Goal: Task Accomplishment & Management: Use online tool/utility

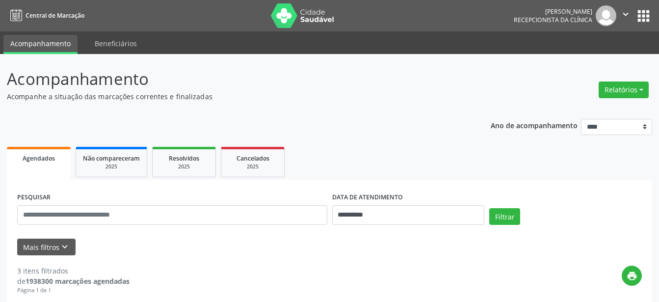
select select "*"
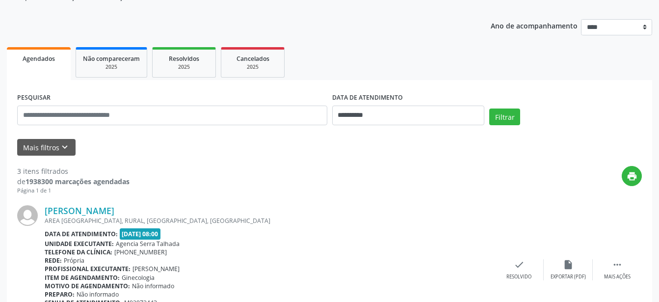
scroll to position [100, 0]
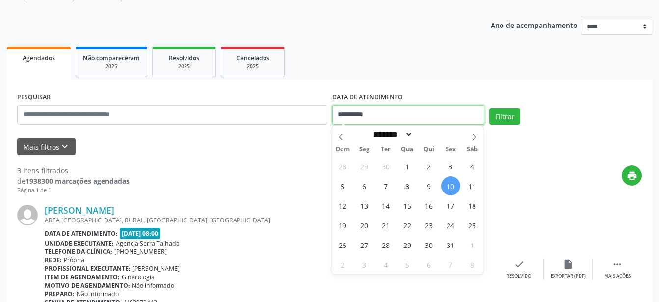
click at [399, 116] on input "**********" at bounding box center [408, 115] width 153 height 20
click at [446, 167] on span "3" at bounding box center [450, 166] width 19 height 19
type input "**********"
click at [446, 167] on span "3" at bounding box center [450, 166] width 19 height 19
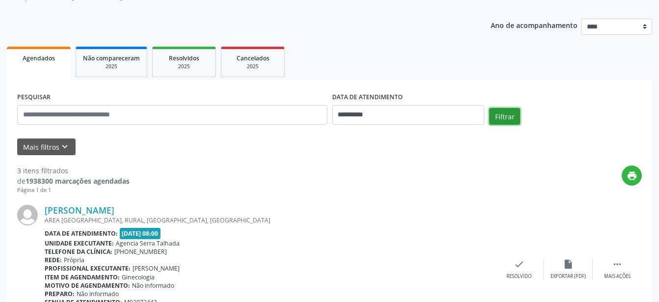
click at [508, 113] on button "Filtrar" at bounding box center [504, 116] width 31 height 17
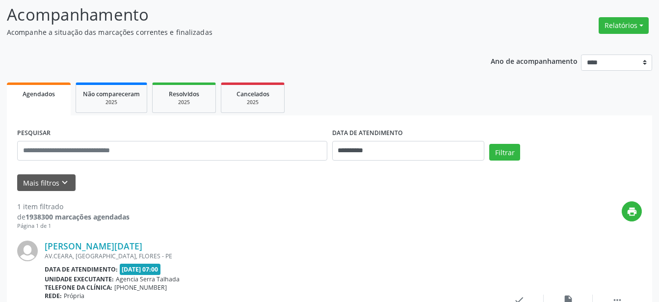
scroll to position [83, 0]
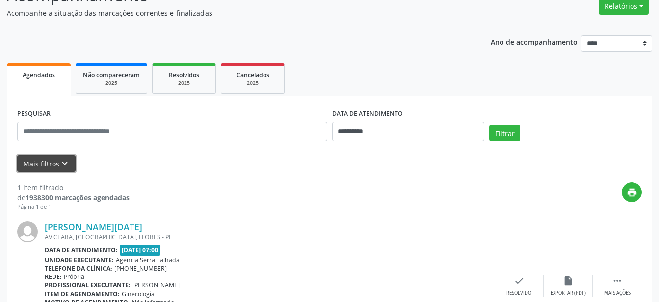
click at [62, 162] on icon "keyboard_arrow_down" at bounding box center [64, 163] width 11 height 11
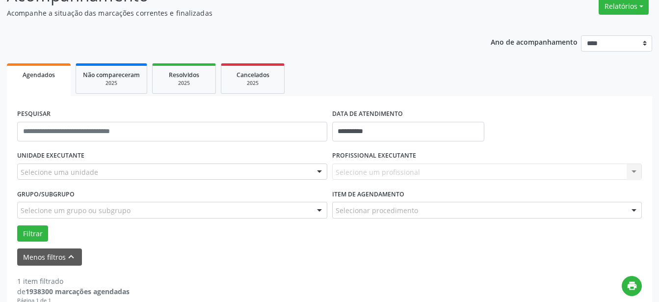
click at [400, 170] on div "Selecione um profissional Nenhum resultado encontrado para: " " Não há nenhuma …" at bounding box center [487, 171] width 310 height 17
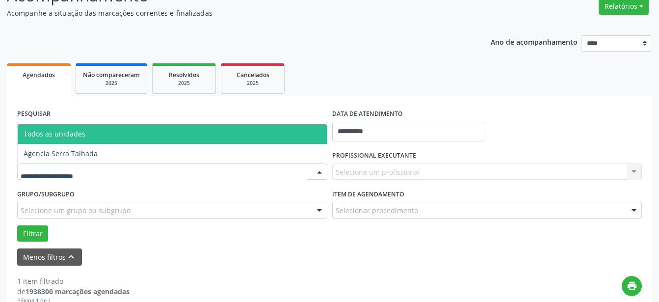
click at [195, 176] on div at bounding box center [172, 171] width 310 height 17
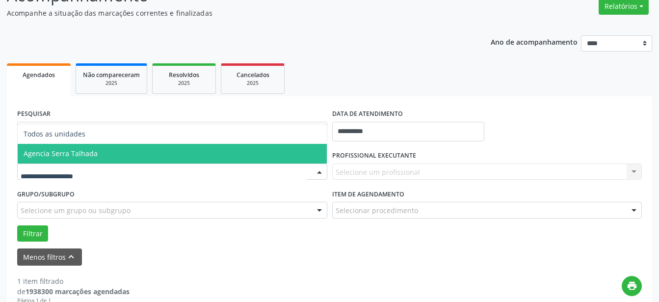
click at [168, 154] on span "Agencia Serra Talhada" at bounding box center [172, 154] width 309 height 20
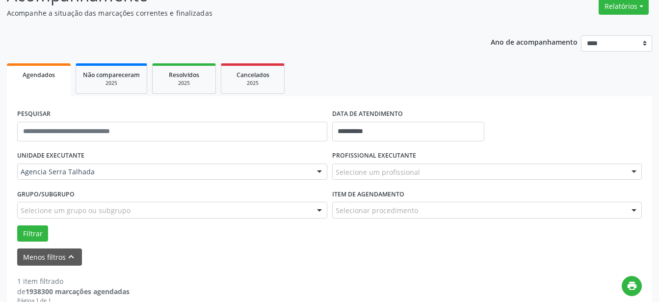
click at [212, 207] on div "Selecione um grupo ou subgrupo" at bounding box center [172, 210] width 310 height 17
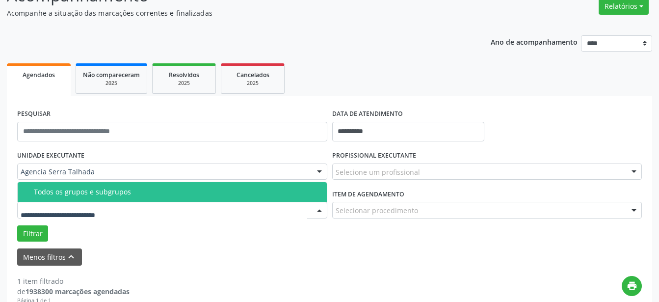
click at [424, 174] on div "Selecione um profissional" at bounding box center [487, 171] width 310 height 17
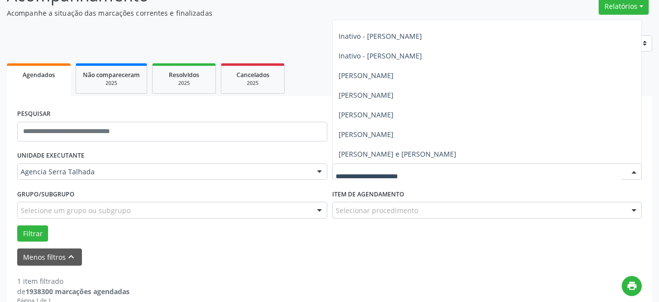
scroll to position [112, 0]
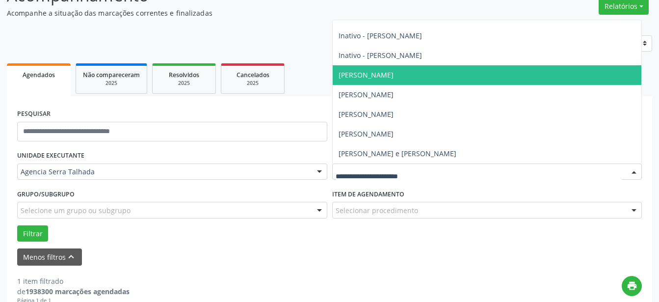
click at [393, 72] on span "[PERSON_NAME]" at bounding box center [487, 75] width 309 height 20
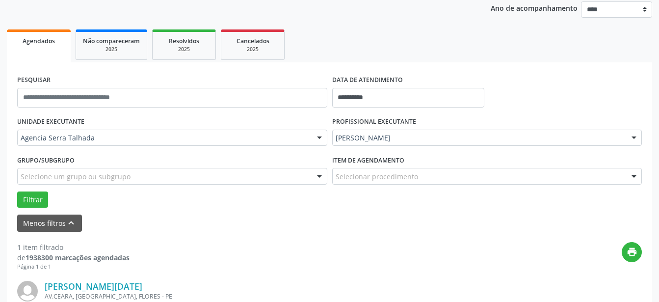
scroll to position [134, 0]
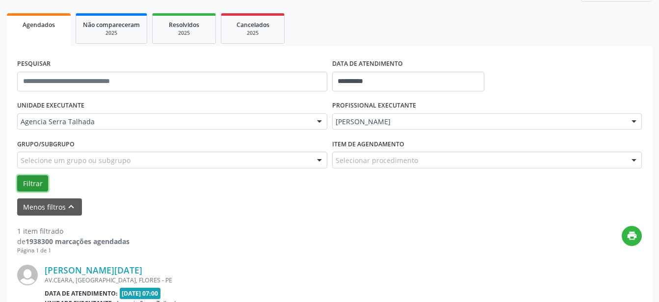
click at [30, 182] on button "Filtrar" at bounding box center [32, 183] width 31 height 17
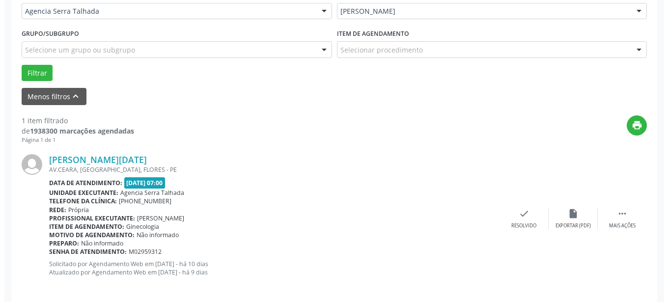
scroll to position [253, 0]
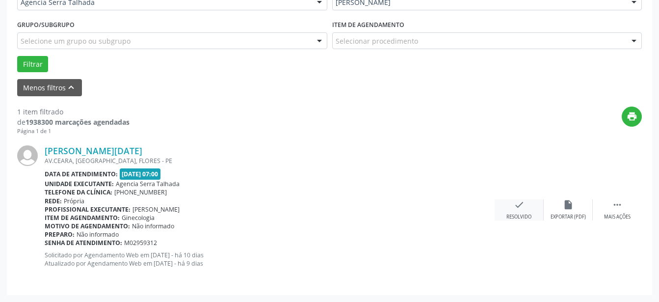
click at [519, 216] on div "Resolvido" at bounding box center [519, 217] width 25 height 7
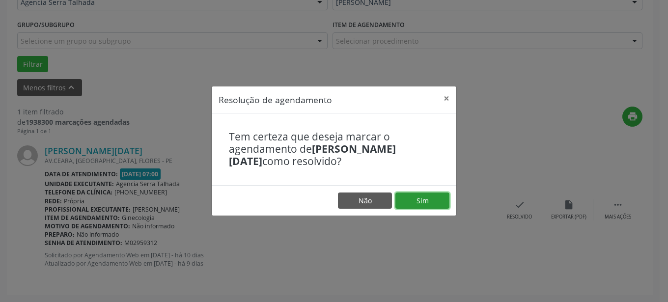
click at [423, 204] on button "Sim" at bounding box center [422, 200] width 54 height 17
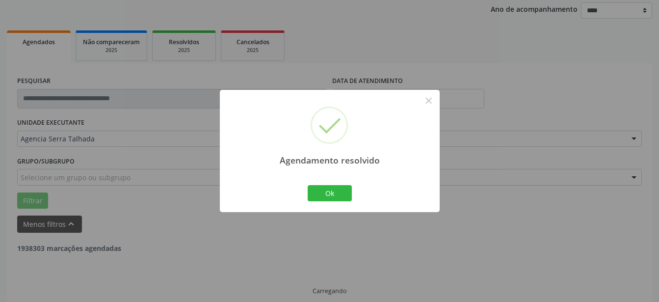
scroll to position [95, 0]
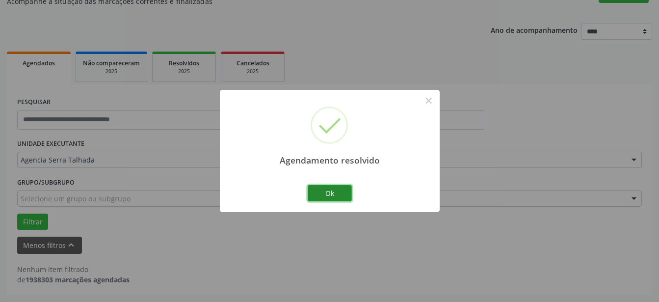
click at [331, 195] on button "Ok" at bounding box center [330, 193] width 44 height 17
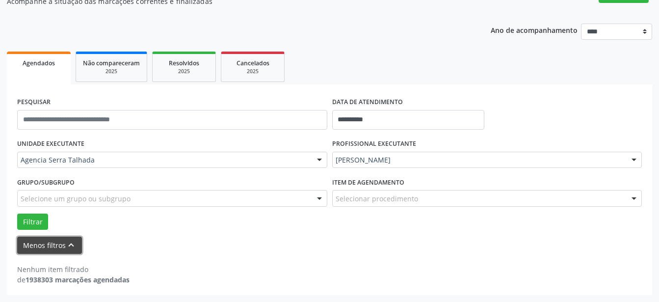
click at [70, 245] on icon "keyboard_arrow_up" at bounding box center [71, 245] width 11 height 11
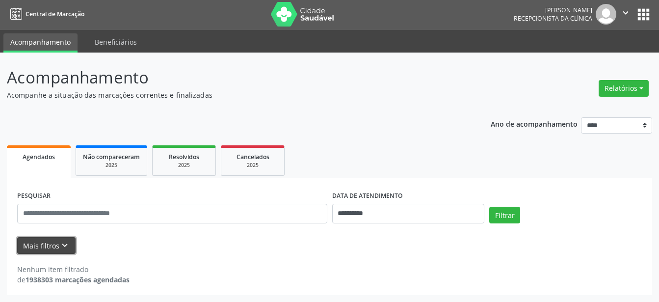
scroll to position [1, 0]
click at [68, 243] on icon "keyboard_arrow_down" at bounding box center [64, 245] width 11 height 11
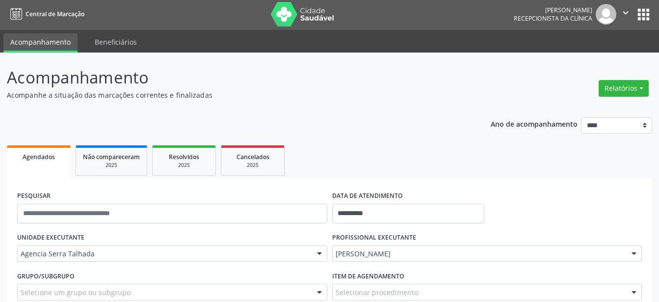
scroll to position [95, 0]
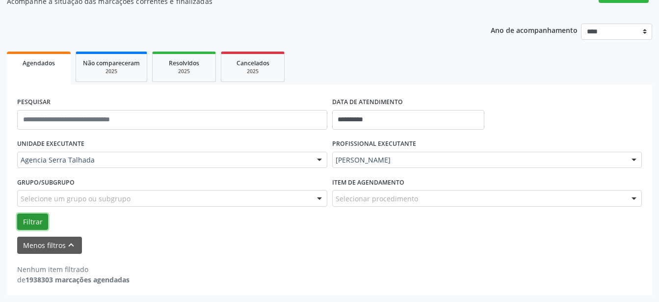
click at [28, 221] on button "Filtrar" at bounding box center [32, 222] width 31 height 17
click at [387, 113] on input "**********" at bounding box center [408, 120] width 153 height 20
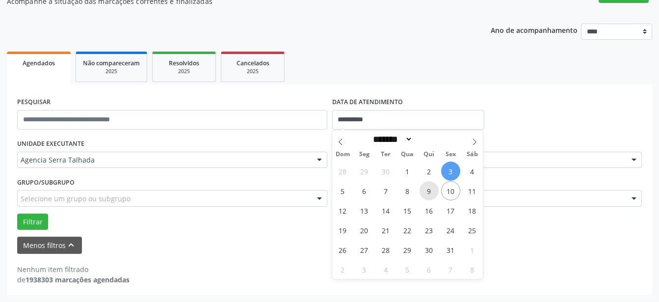
click at [427, 195] on span "9" at bounding box center [429, 190] width 19 height 19
type input "**********"
click at [427, 195] on span "9" at bounding box center [429, 190] width 19 height 19
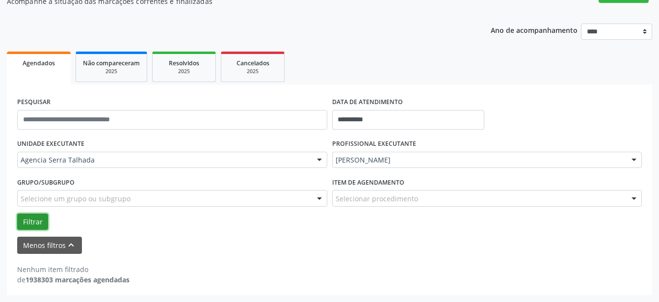
click at [34, 221] on button "Filtrar" at bounding box center [32, 222] width 31 height 17
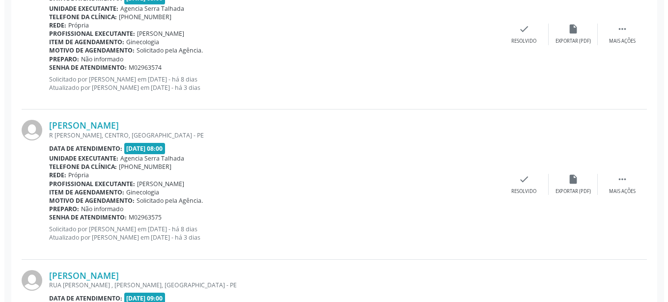
scroll to position [596, 0]
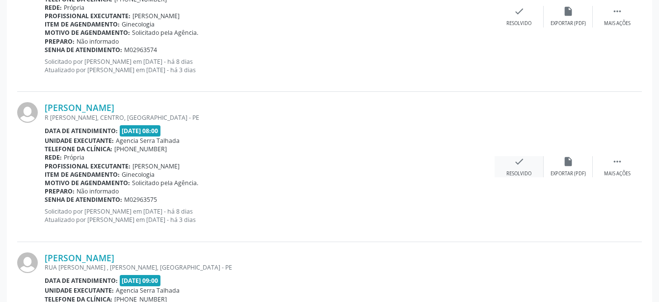
click at [515, 166] on icon "check" at bounding box center [519, 161] width 11 height 11
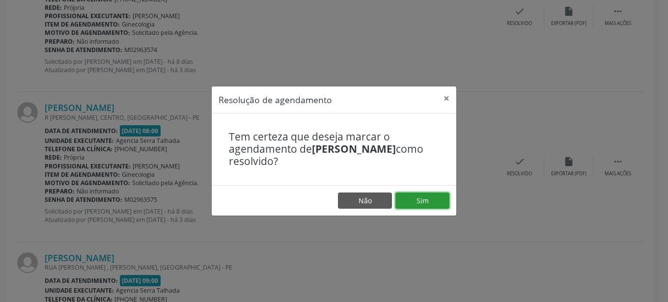
click at [413, 204] on button "Sim" at bounding box center [422, 200] width 54 height 17
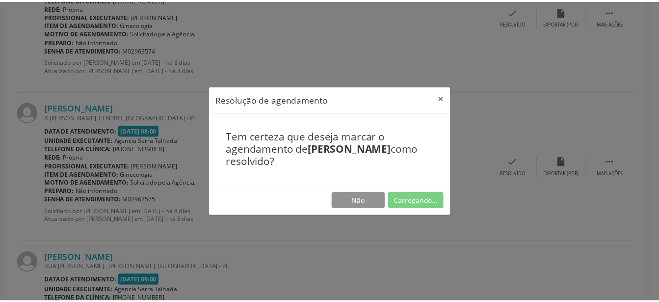
scroll to position [116, 0]
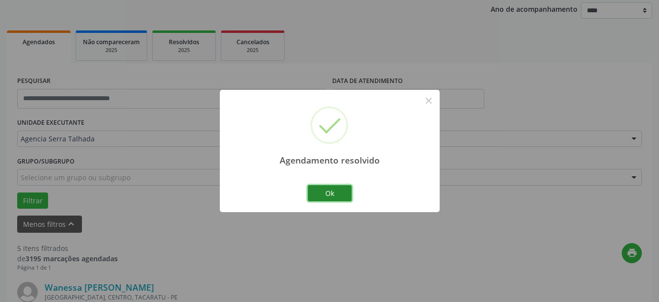
click at [340, 193] on button "Ok" at bounding box center [330, 193] width 44 height 17
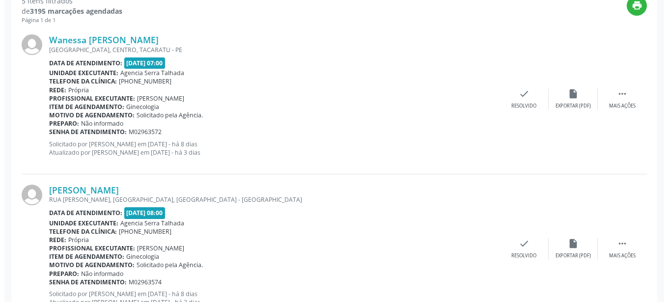
scroll to position [417, 0]
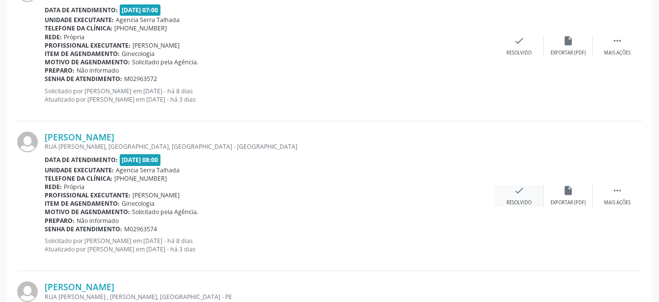
click at [523, 190] on icon "check" at bounding box center [519, 190] width 11 height 11
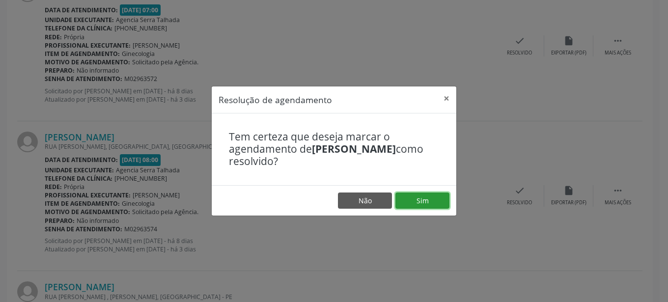
click at [416, 201] on button "Sim" at bounding box center [422, 200] width 54 height 17
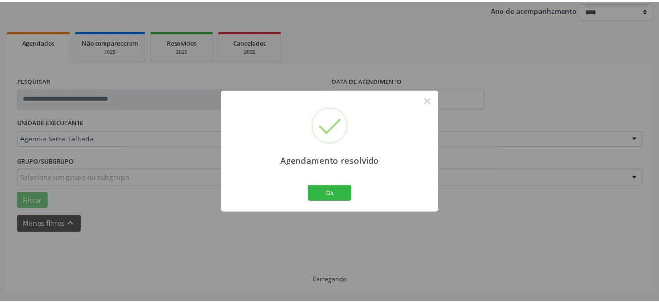
scroll to position [116, 0]
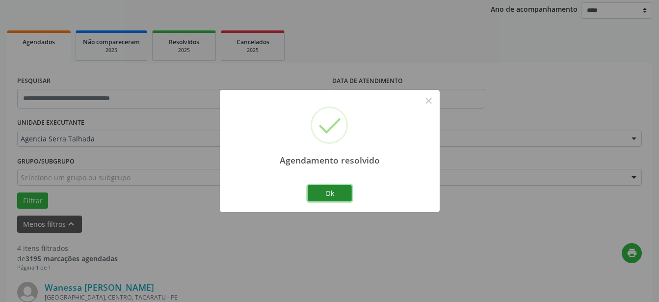
click at [327, 193] on button "Ok" at bounding box center [330, 193] width 44 height 17
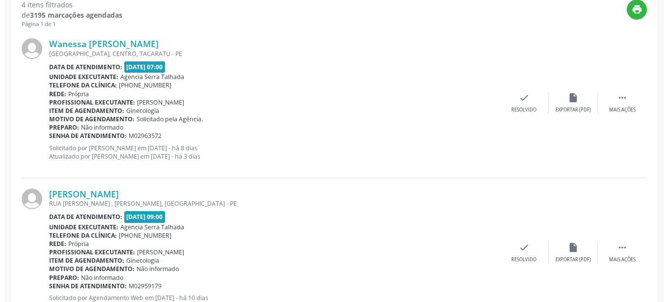
scroll to position [417, 0]
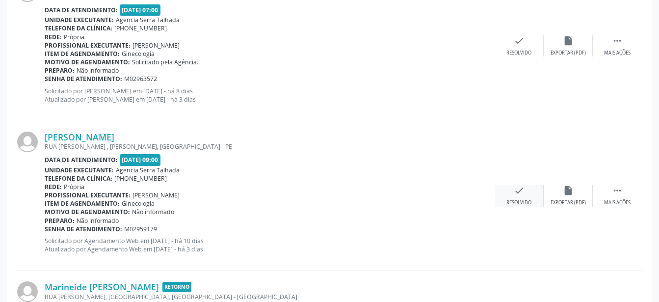
click at [527, 193] on div "check Resolvido" at bounding box center [519, 195] width 49 height 21
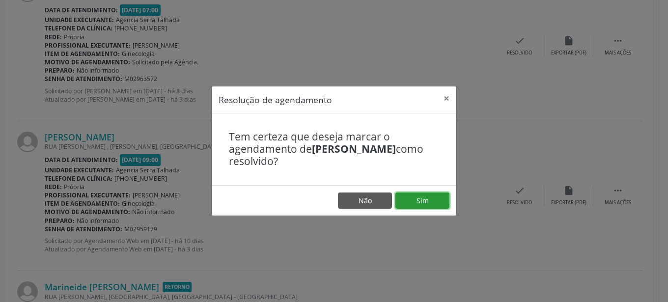
click at [423, 199] on button "Sim" at bounding box center [422, 200] width 54 height 17
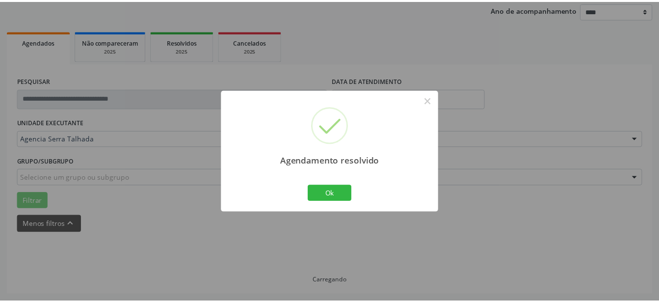
scroll to position [116, 0]
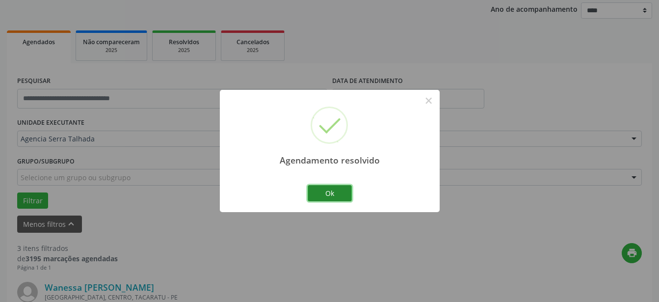
click at [321, 196] on button "Ok" at bounding box center [330, 193] width 44 height 17
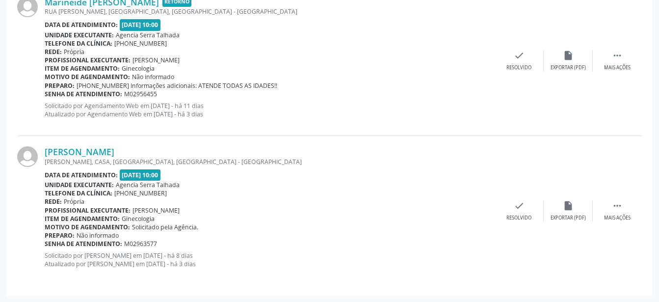
scroll to position [552, 0]
click at [623, 213] on div " Mais ações" at bounding box center [617, 210] width 49 height 21
click at [572, 219] on div "Não compareceu" at bounding box center [568, 217] width 42 height 7
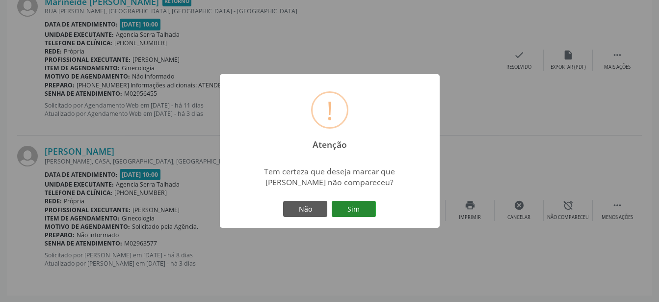
click at [368, 213] on button "Sim" at bounding box center [354, 209] width 44 height 17
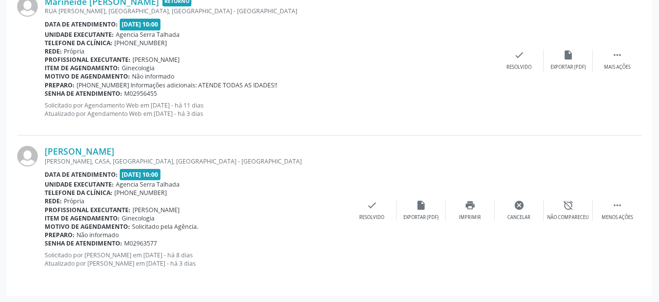
scroll to position [127, 0]
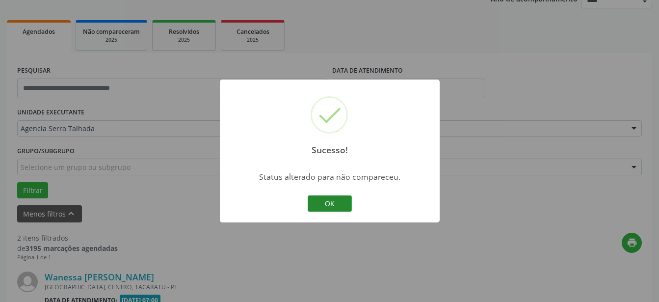
click at [338, 205] on button "OK" at bounding box center [330, 203] width 44 height 17
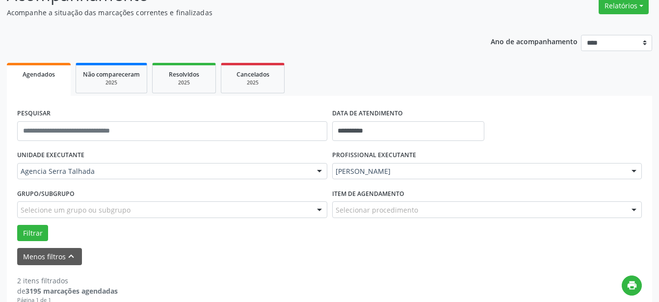
scroll to position [52, 0]
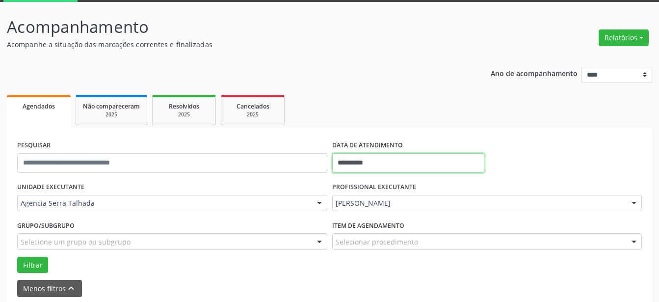
click at [382, 162] on input "**********" at bounding box center [408, 163] width 153 height 20
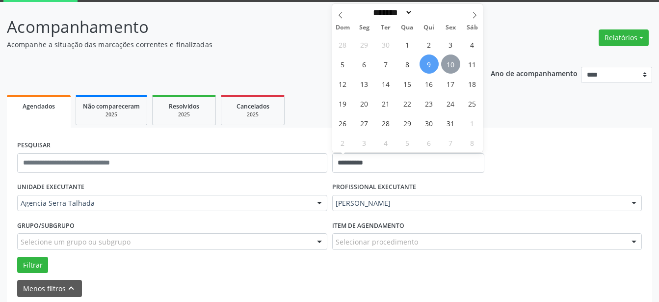
click at [456, 68] on span "10" at bounding box center [450, 63] width 19 height 19
type input "**********"
click at [456, 68] on span "10" at bounding box center [450, 63] width 19 height 19
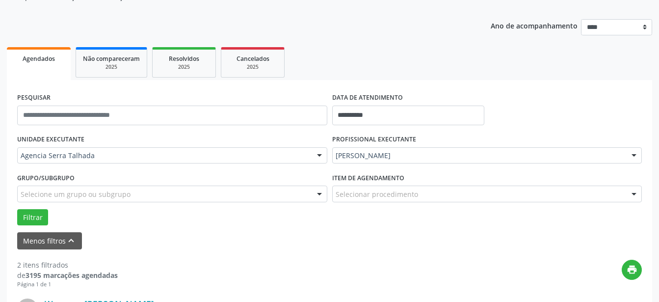
scroll to position [102, 0]
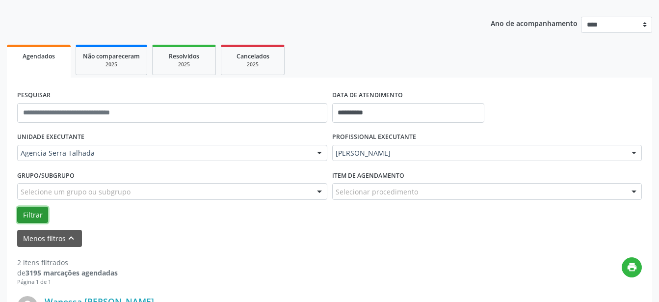
click at [32, 217] on button "Filtrar" at bounding box center [32, 215] width 31 height 17
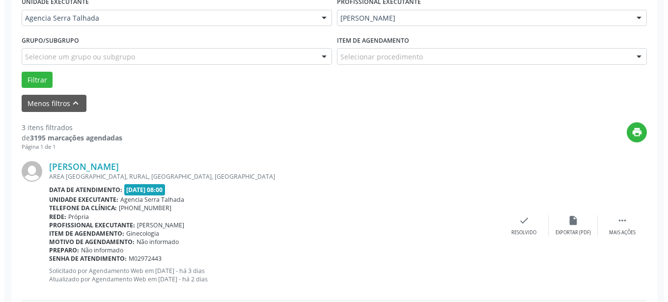
scroll to position [252, 0]
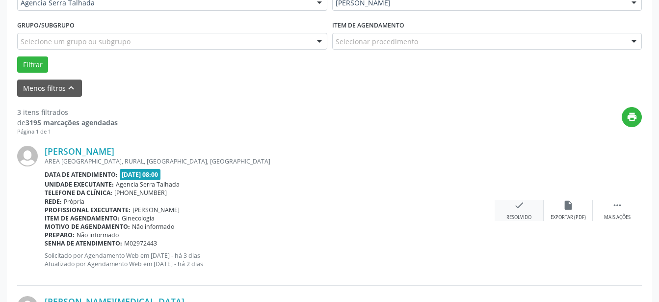
click at [525, 219] on div "Resolvido" at bounding box center [519, 217] width 25 height 7
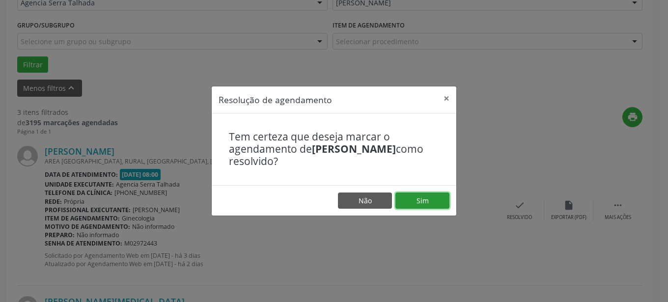
click at [423, 195] on button "Sim" at bounding box center [422, 200] width 54 height 17
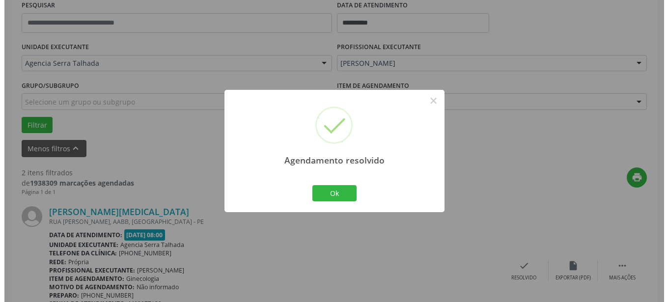
scroll to position [217, 0]
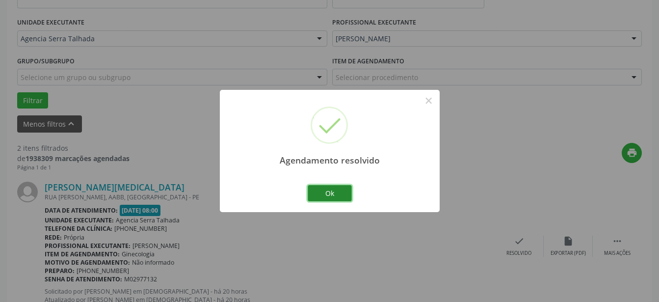
click at [323, 191] on button "Ok" at bounding box center [330, 193] width 44 height 17
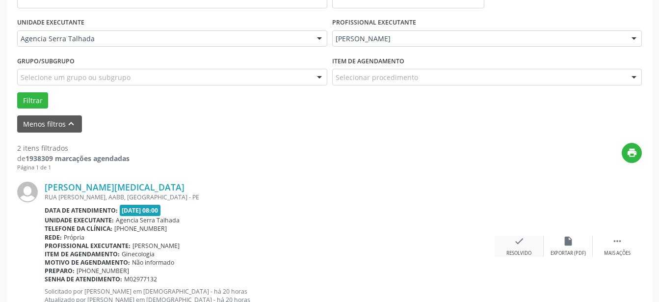
click at [515, 251] on div "Resolvido" at bounding box center [519, 253] width 25 height 7
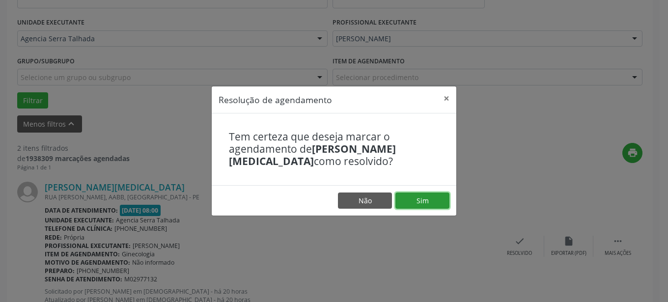
click at [411, 199] on button "Sim" at bounding box center [422, 200] width 54 height 17
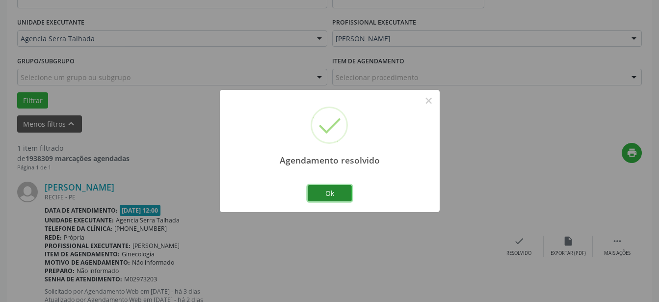
click at [347, 193] on button "Ok" at bounding box center [330, 193] width 44 height 17
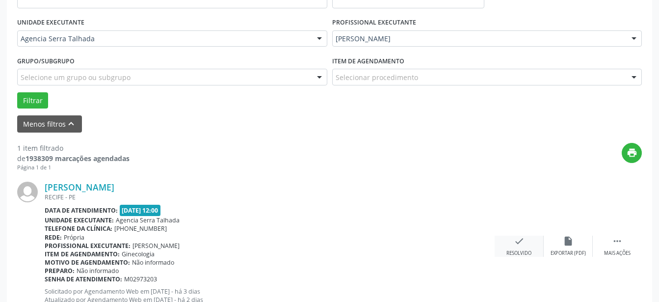
click at [511, 247] on div "check Resolvido" at bounding box center [519, 246] width 49 height 21
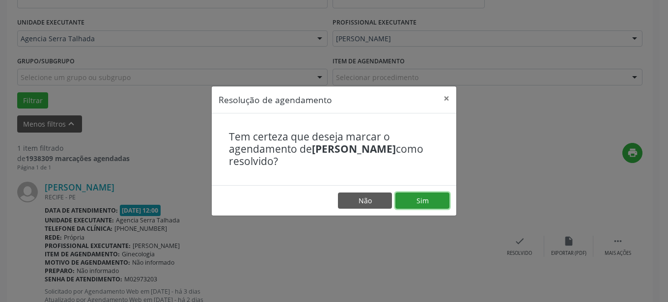
click at [404, 200] on button "Sim" at bounding box center [422, 200] width 54 height 17
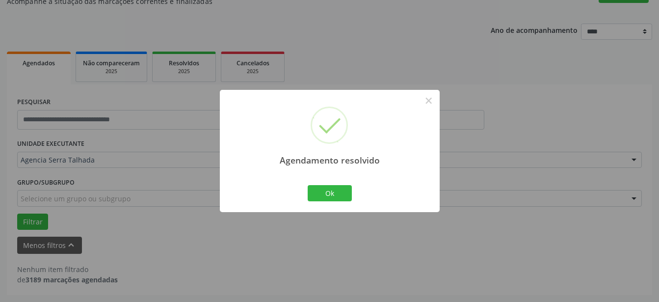
scroll to position [95, 0]
click at [342, 198] on button "Ok" at bounding box center [330, 193] width 44 height 17
